Goal: Check status

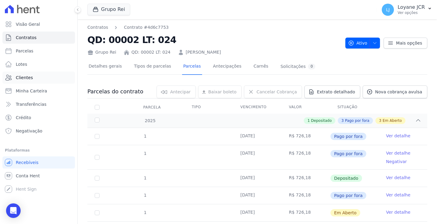
click at [30, 75] on span "Clientes" at bounding box center [24, 78] width 17 height 6
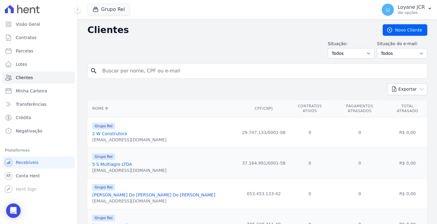
click at [113, 73] on input "search" at bounding box center [262, 71] width 326 height 12
type input "TATIELE [PERSON_NAME] [PERSON_NAME]"
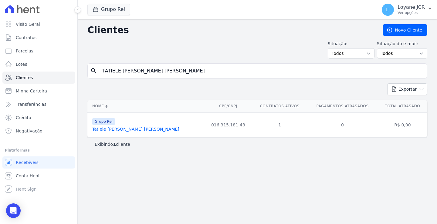
click at [113, 128] on link "Tatiele [PERSON_NAME] [PERSON_NAME]" at bounding box center [135, 129] width 87 height 5
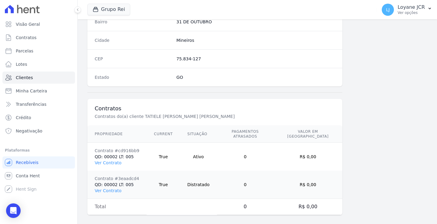
scroll to position [371, 0]
click at [108, 160] on link "Ver Contrato" at bounding box center [108, 162] width 27 height 5
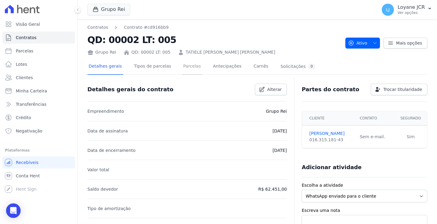
click at [186, 64] on link "Parcelas" at bounding box center [192, 67] width 20 height 16
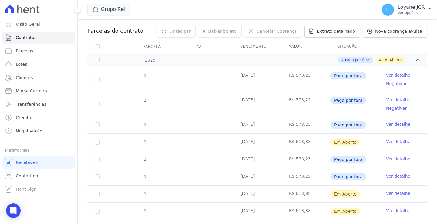
scroll to position [121, 0]
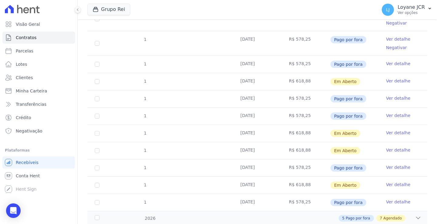
click at [252, 100] on td "[DATE]" at bounding box center [257, 98] width 49 height 17
click at [249, 83] on td "[DATE]" at bounding box center [257, 81] width 49 height 17
click at [300, 79] on td "R$ 618,88" at bounding box center [306, 81] width 49 height 17
click at [251, 82] on td "[DATE]" at bounding box center [257, 81] width 49 height 17
click at [290, 82] on td "R$ 618,88" at bounding box center [306, 81] width 49 height 17
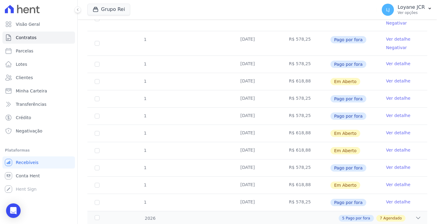
drag, startPoint x: 283, startPoint y: 80, endPoint x: 302, endPoint y: 82, distance: 18.9
click at [302, 82] on td "R$ 618,88" at bounding box center [306, 81] width 49 height 17
drag, startPoint x: 238, startPoint y: 64, endPoint x: 290, endPoint y: 65, distance: 52.8
click at [290, 65] on tr "1 [DATE] R$ 578,25 Pago por fora Ver detalhe" at bounding box center [257, 64] width 340 height 17
click at [351, 63] on span "Pago por fora" at bounding box center [348, 64] width 36 height 7
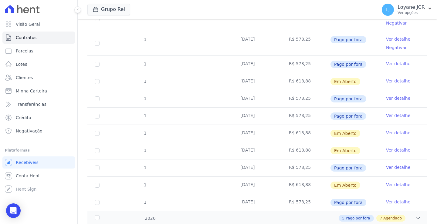
drag, startPoint x: 291, startPoint y: 79, endPoint x: 301, endPoint y: 80, distance: 9.7
click at [301, 80] on td "R$ 618,88" at bounding box center [306, 81] width 49 height 17
drag, startPoint x: 238, startPoint y: 81, endPoint x: 304, endPoint y: 79, distance: 66.5
click at [304, 79] on tr "1 [DATE] R$ 618,88 Em [GEOGRAPHIC_DATA] Ver detalhe" at bounding box center [257, 81] width 340 height 17
drag, startPoint x: 238, startPoint y: 132, endPoint x: 316, endPoint y: 131, distance: 78.0
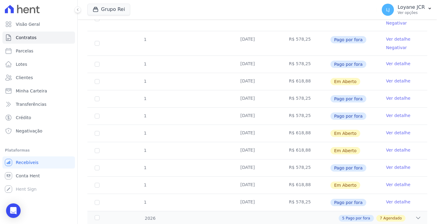
click at [316, 131] on tr "1 [DATE] R$ 618,88 Em [GEOGRAPHIC_DATA] Ver detalhe" at bounding box center [257, 133] width 340 height 17
drag, startPoint x: 238, startPoint y: 150, endPoint x: 307, endPoint y: 149, distance: 69.2
click at [307, 149] on tr "1 [DATE] R$ 618,88 Em [GEOGRAPHIC_DATA] Ver detalhe" at bounding box center [257, 150] width 340 height 17
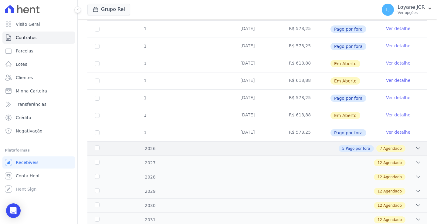
scroll to position [212, 0]
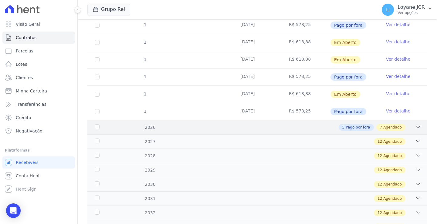
click at [415, 127] on icon at bounding box center [418, 127] width 6 height 6
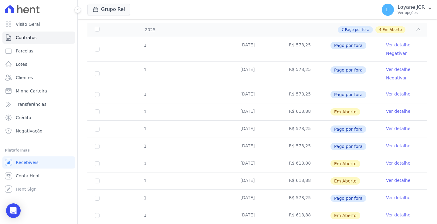
scroll to position [61, 0]
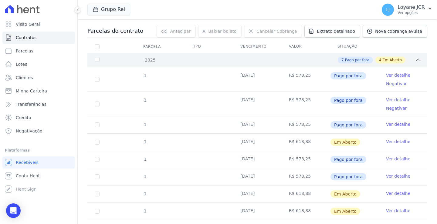
click at [416, 59] on icon at bounding box center [418, 60] width 6 height 6
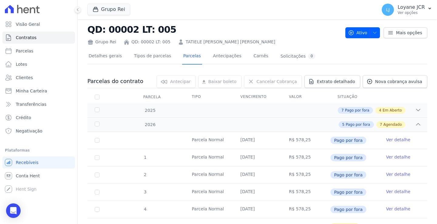
scroll to position [0, 0]
